Goal: Unclear

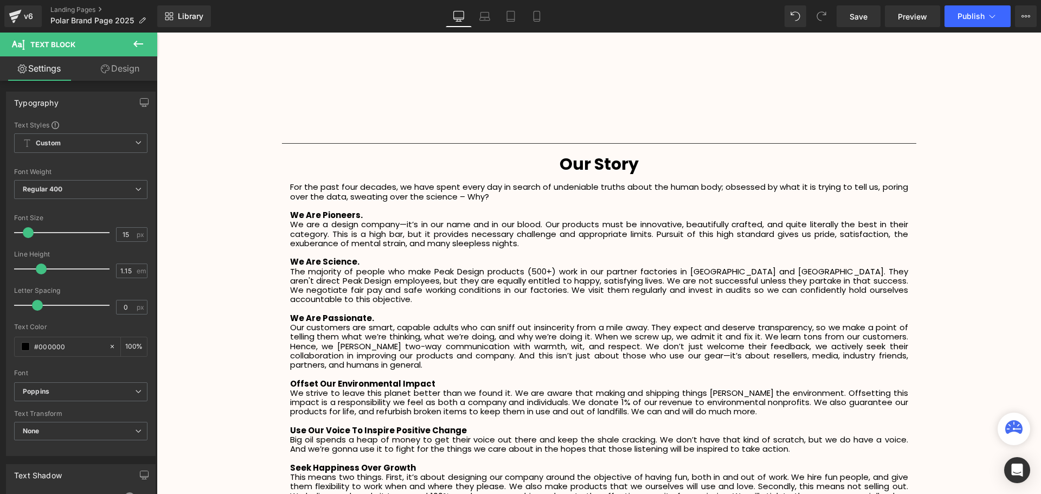
scroll to position [1464, 0]
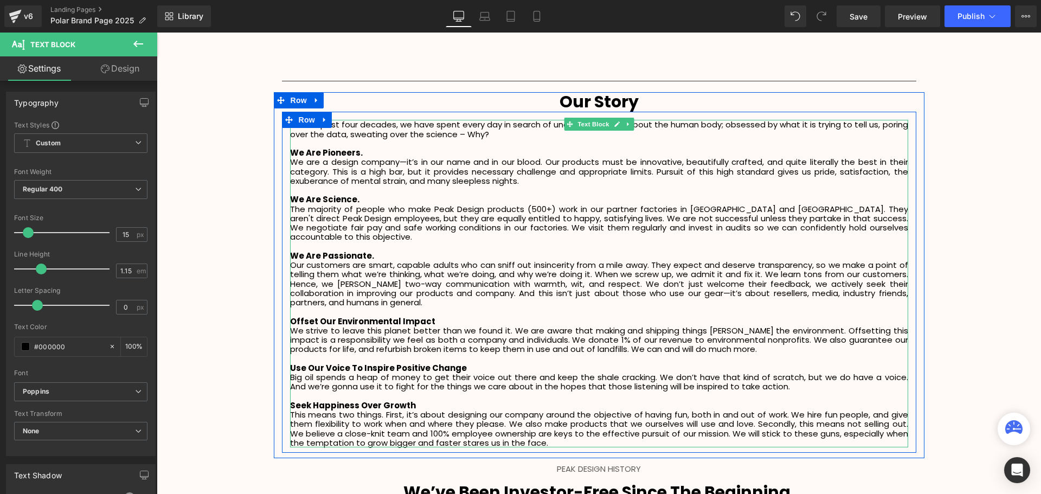
click at [539, 180] on p "We are a design company—it’s in our name and in our blood. Our products must be…" at bounding box center [599, 171] width 618 height 28
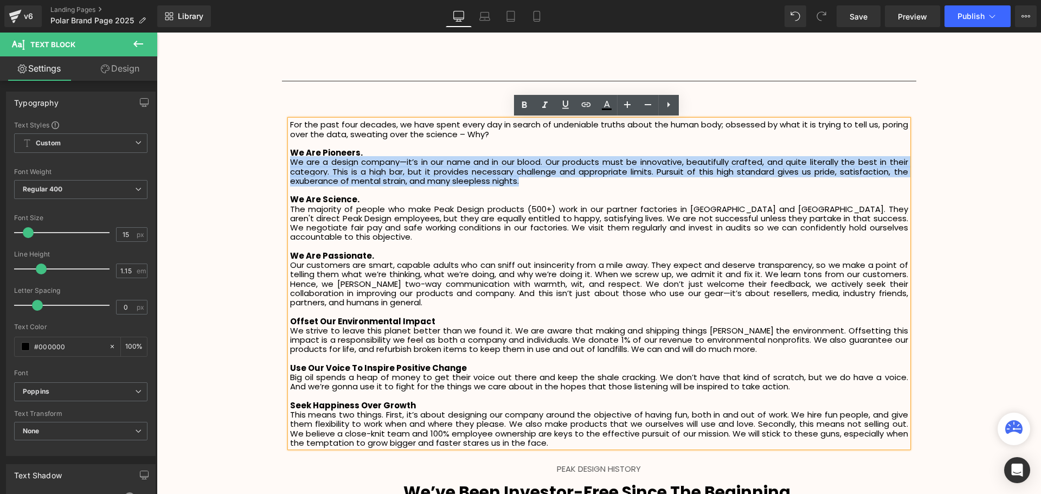
drag, startPoint x: 554, startPoint y: 181, endPoint x: 288, endPoint y: 165, distance: 266.7
click at [290, 165] on p "We are a design company—it’s in our name and in our blood. Our products must be…" at bounding box center [599, 171] width 618 height 28
click at [531, 183] on p "We are a design company—it’s in our name and in our blood. Our products must be…" at bounding box center [599, 171] width 618 height 28
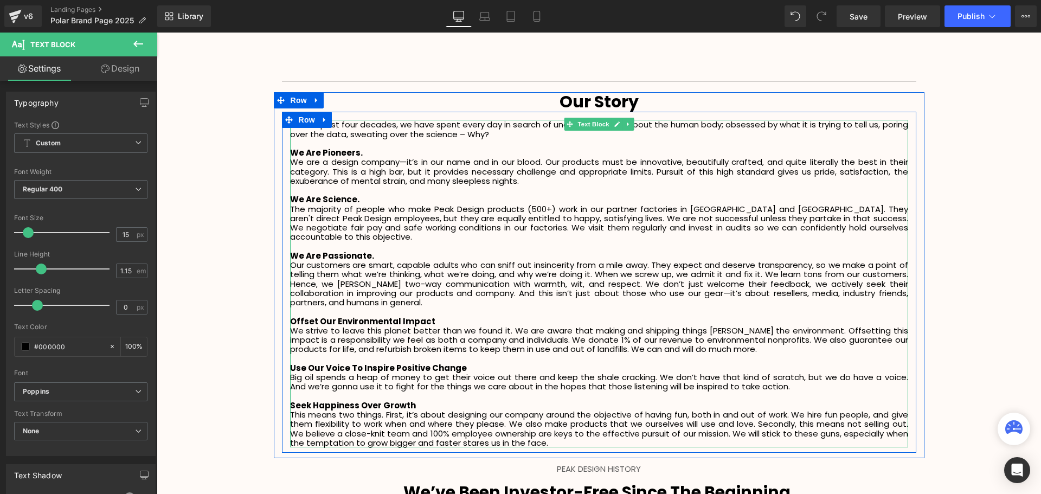
click at [538, 182] on p "We are a design company—it’s in our name and in our blood. Our products must be…" at bounding box center [599, 171] width 618 height 28
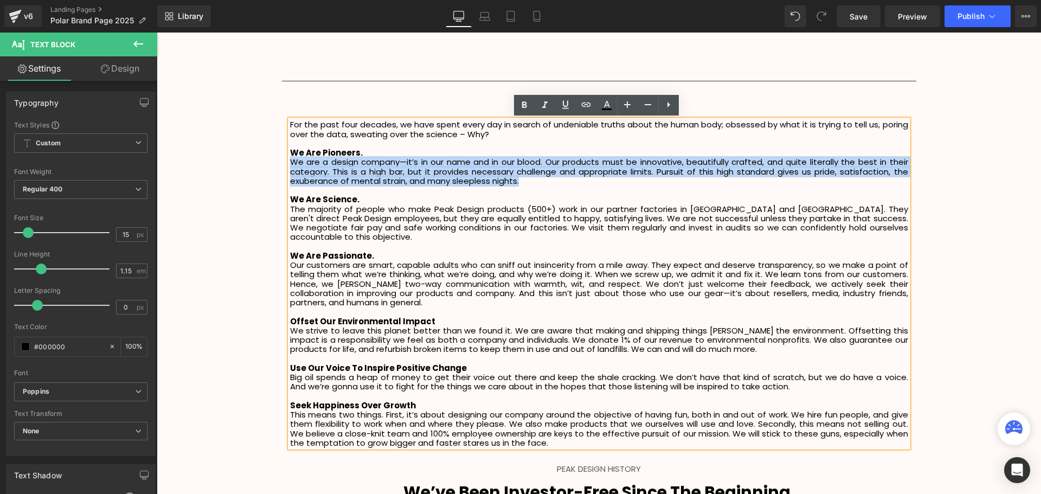
drag, startPoint x: 520, startPoint y: 181, endPoint x: 290, endPoint y: 162, distance: 230.7
click at [290, 162] on p "We are a design company—it’s in our name and in our blood. Our products must be…" at bounding box center [599, 171] width 618 height 28
click at [314, 166] on p "We are a design company—it’s in our name and in our blood. Our products must be…" at bounding box center [599, 171] width 618 height 28
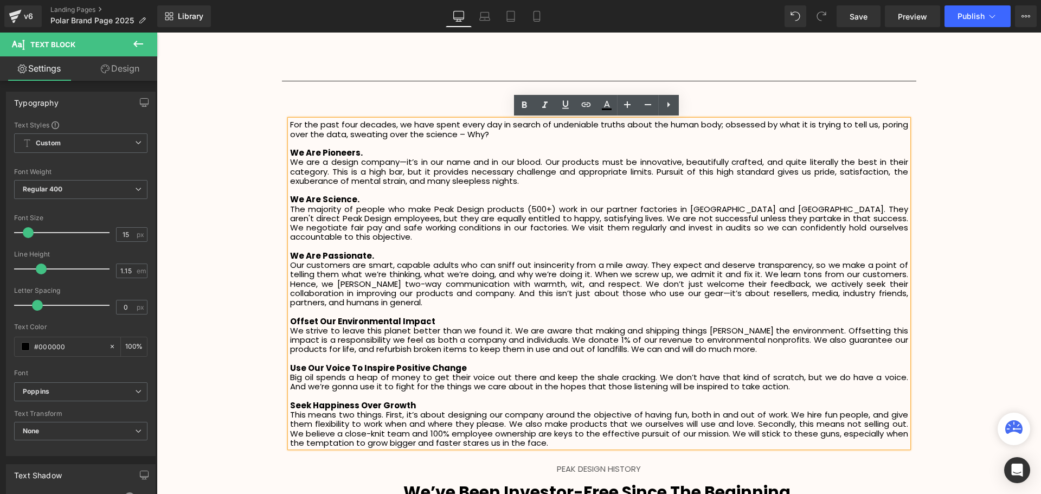
click at [414, 167] on p "We are a design company—it’s in our name and in our blood. Our products must be…" at bounding box center [599, 171] width 618 height 28
click at [577, 197] on p "We Are Science." at bounding box center [599, 199] width 618 height 9
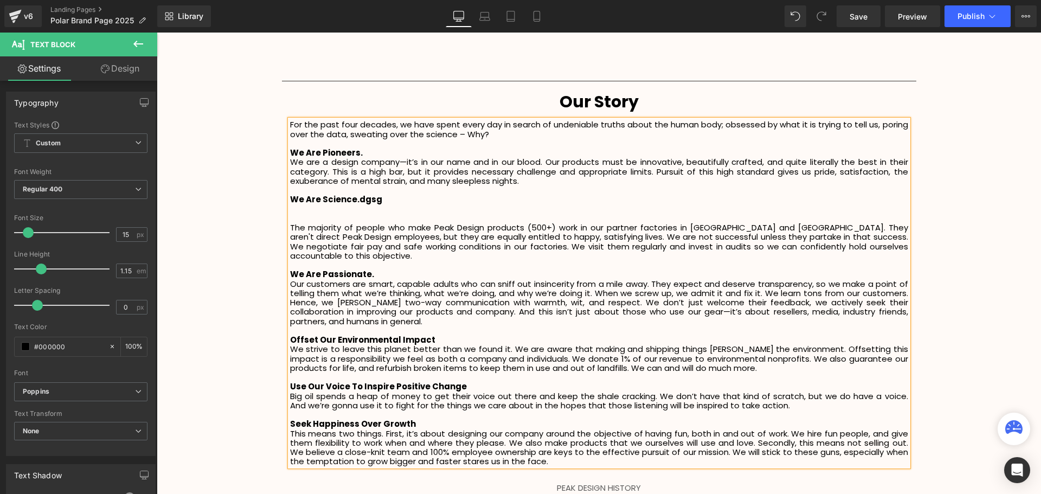
scroll to position [2653, 879]
